Goal: Register for event/course

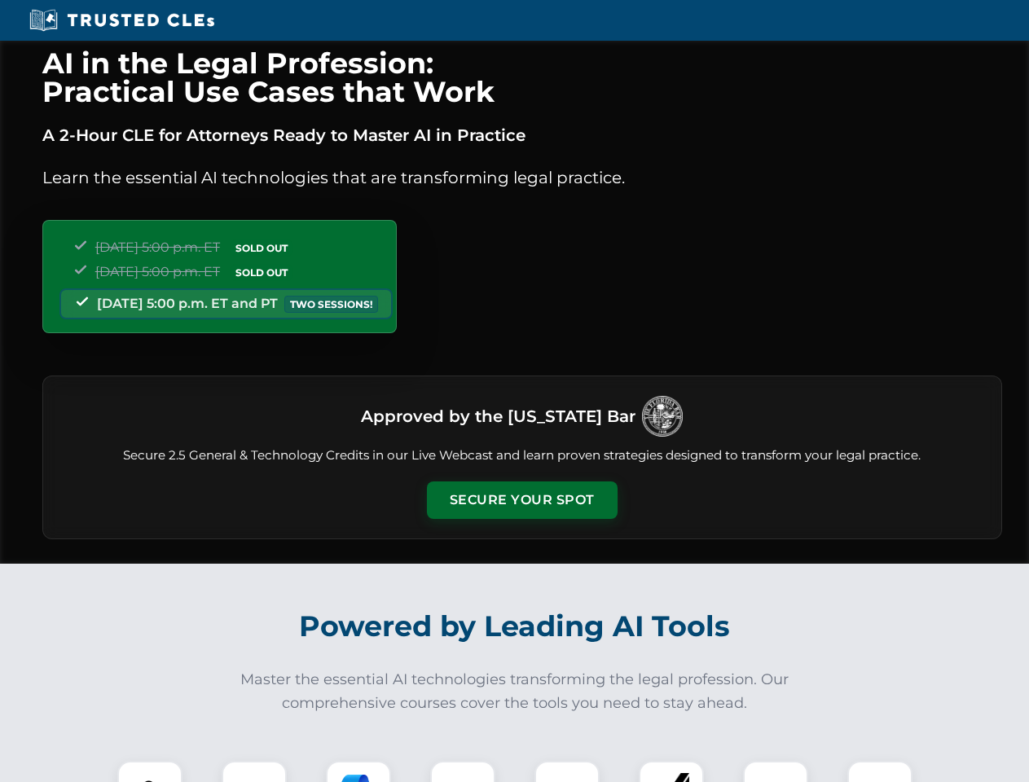
click at [521, 500] on button "Secure Your Spot" at bounding box center [522, 499] width 191 height 37
click at [150, 772] on img at bounding box center [149, 793] width 47 height 47
click at [254, 772] on div at bounding box center [254, 793] width 65 height 65
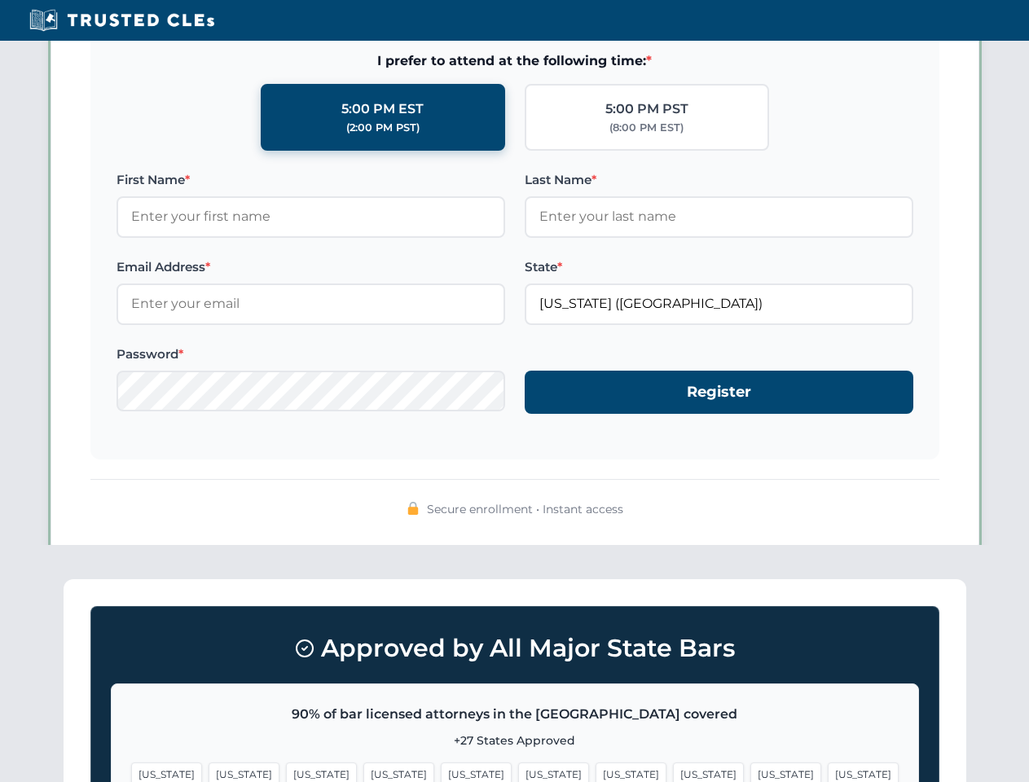
click at [750, 772] on span "[US_STATE]" at bounding box center [785, 775] width 71 height 24
